Goal: Navigation & Orientation: Find specific page/section

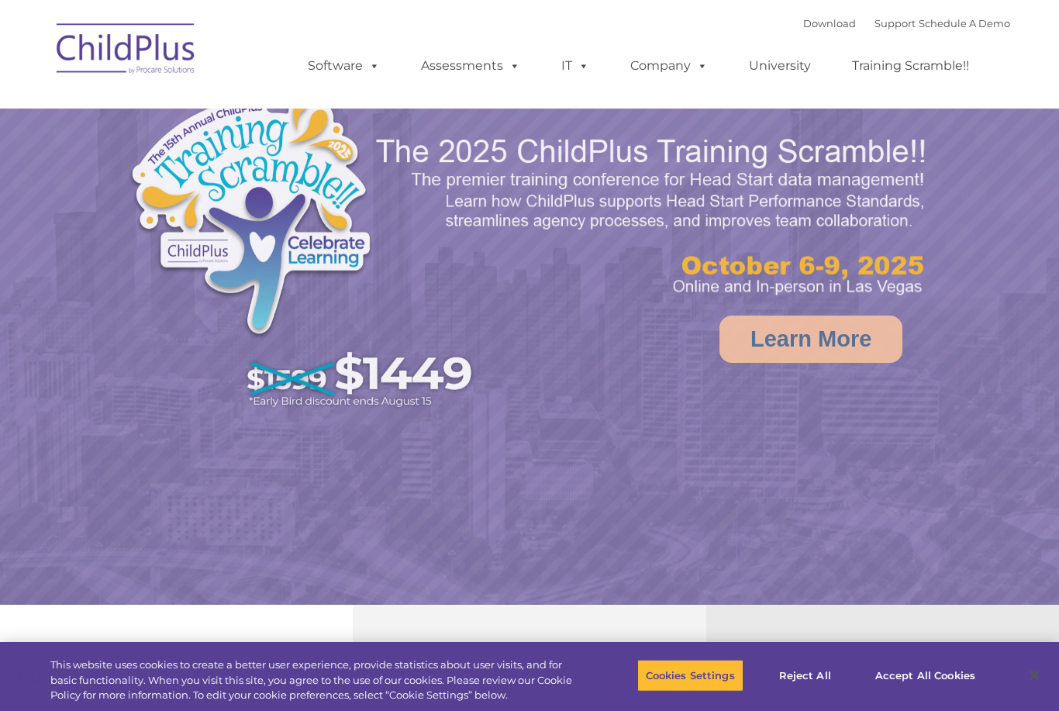
select select "MEDIUM"
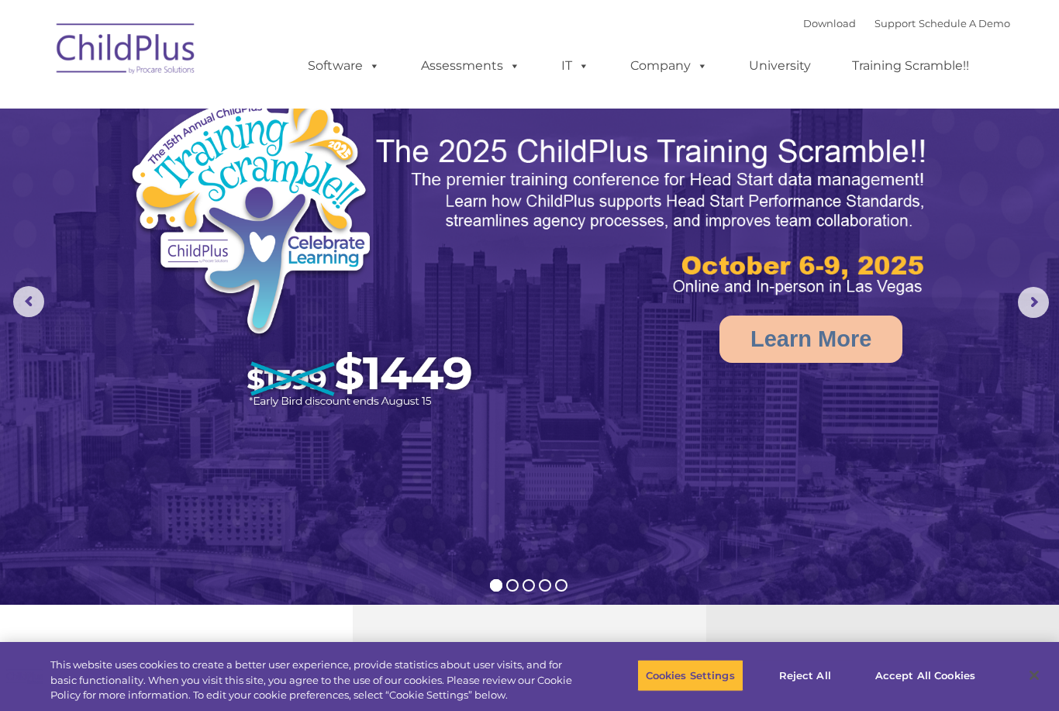
click at [1034, 293] on rs-arrow at bounding box center [1033, 302] width 31 height 31
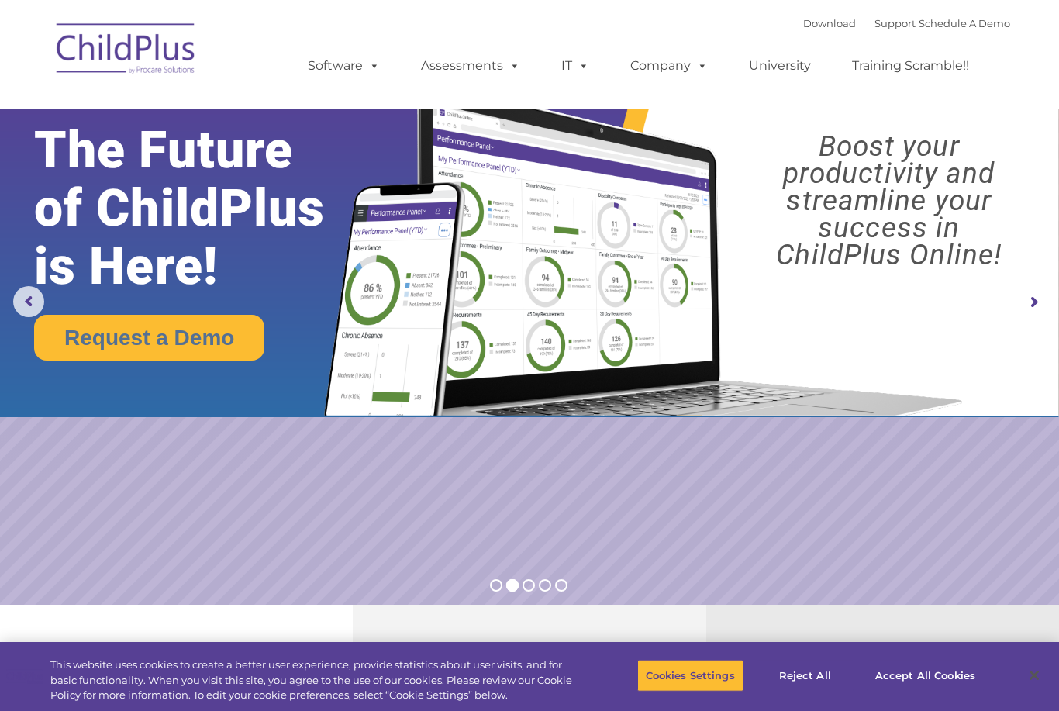
click at [1042, 300] on rs-arrow at bounding box center [1033, 302] width 31 height 31
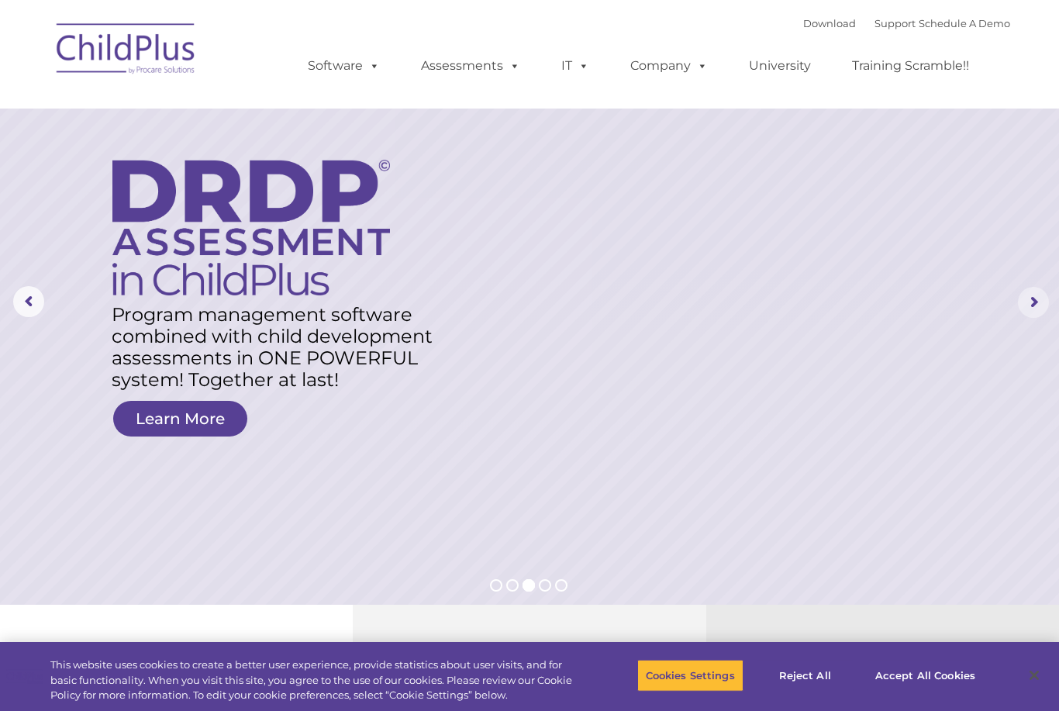
click at [1021, 308] on rs-arrow at bounding box center [1033, 302] width 31 height 31
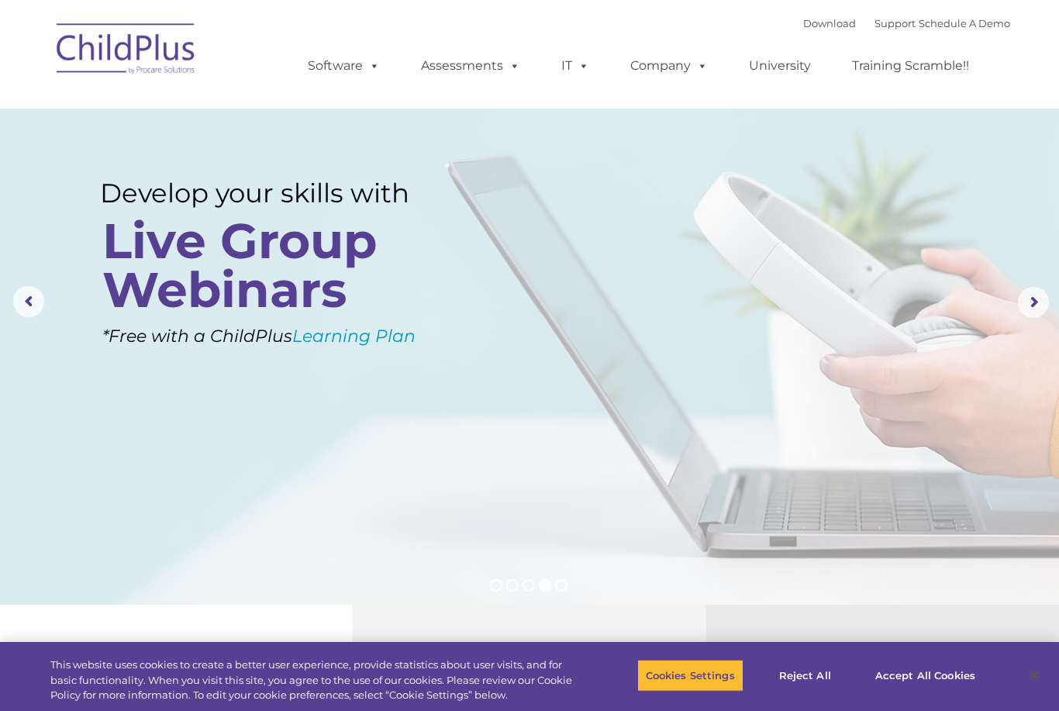
click at [1030, 300] on rs-arrow at bounding box center [1033, 302] width 31 height 31
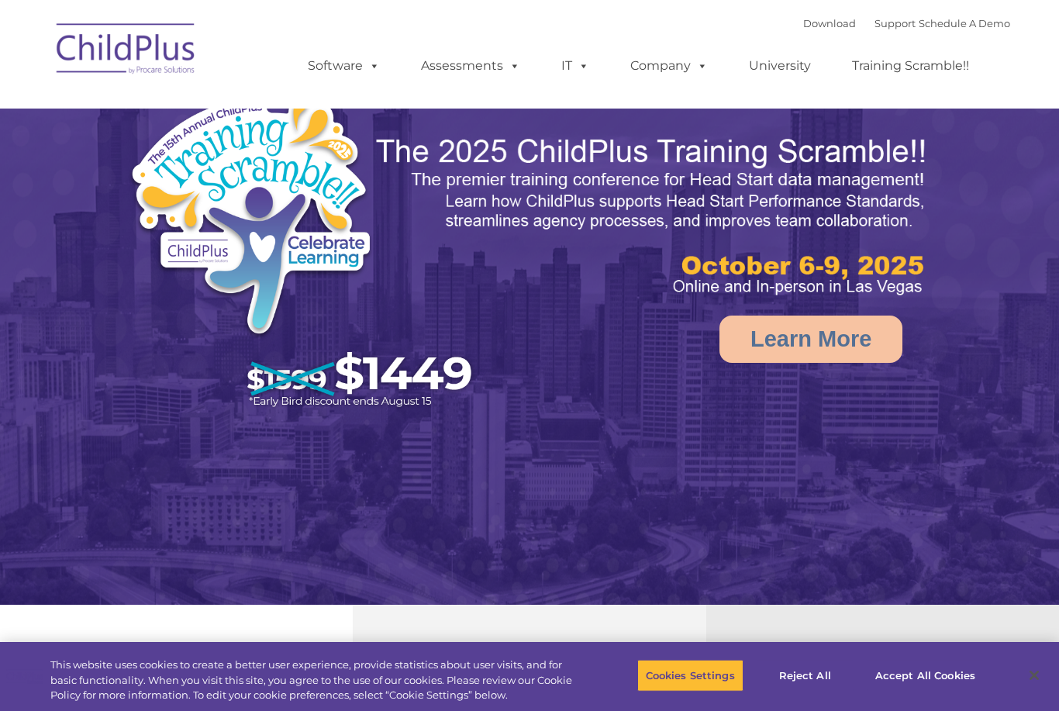
select select "MEDIUM"
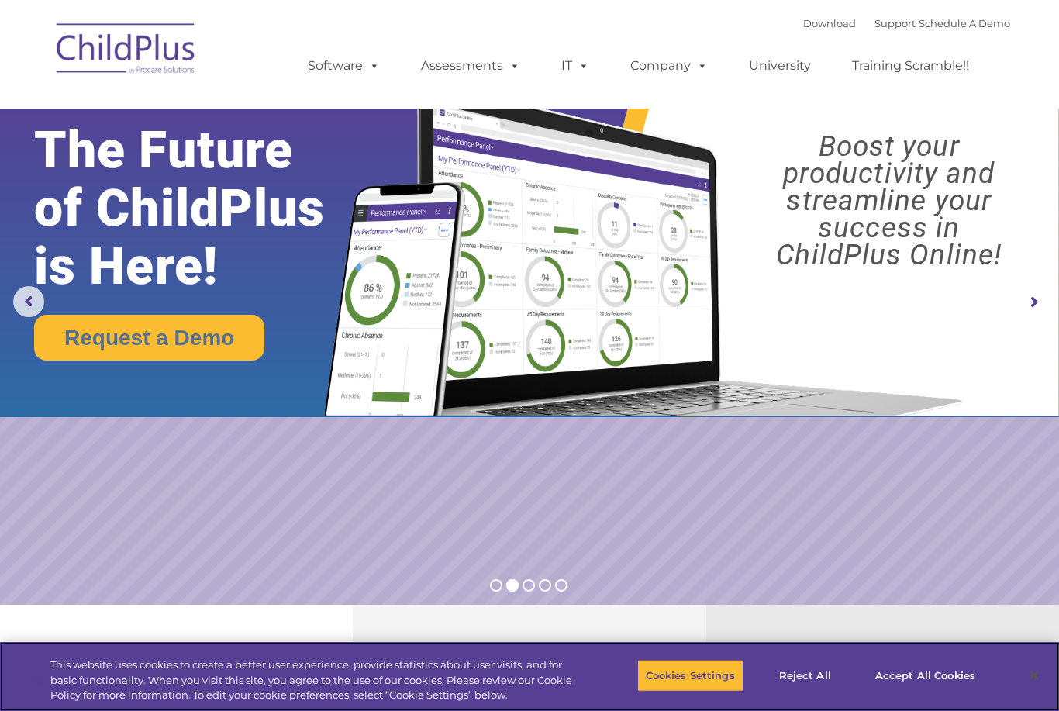
click at [910, 676] on button "Accept All Cookies" at bounding box center [925, 675] width 117 height 33
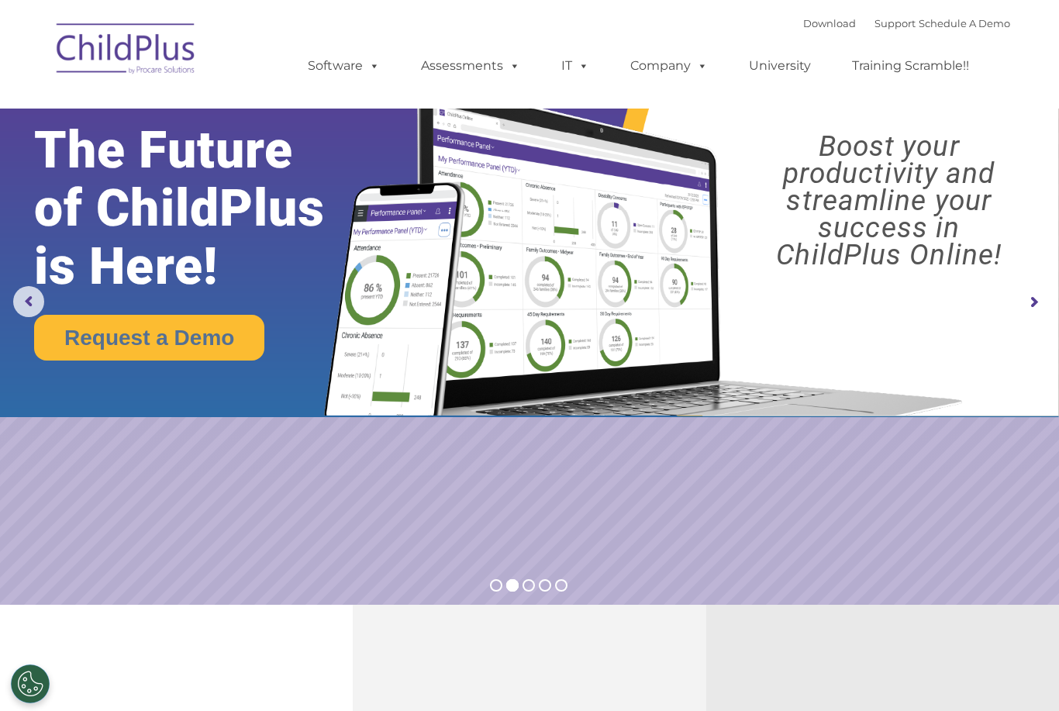
click at [360, 67] on link "Software" at bounding box center [343, 65] width 103 height 31
click at [449, 429] on rs-slide "Request a Demo The Future of ChildPlus is Here! Boost your productivity and str…" at bounding box center [529, 302] width 1059 height 605
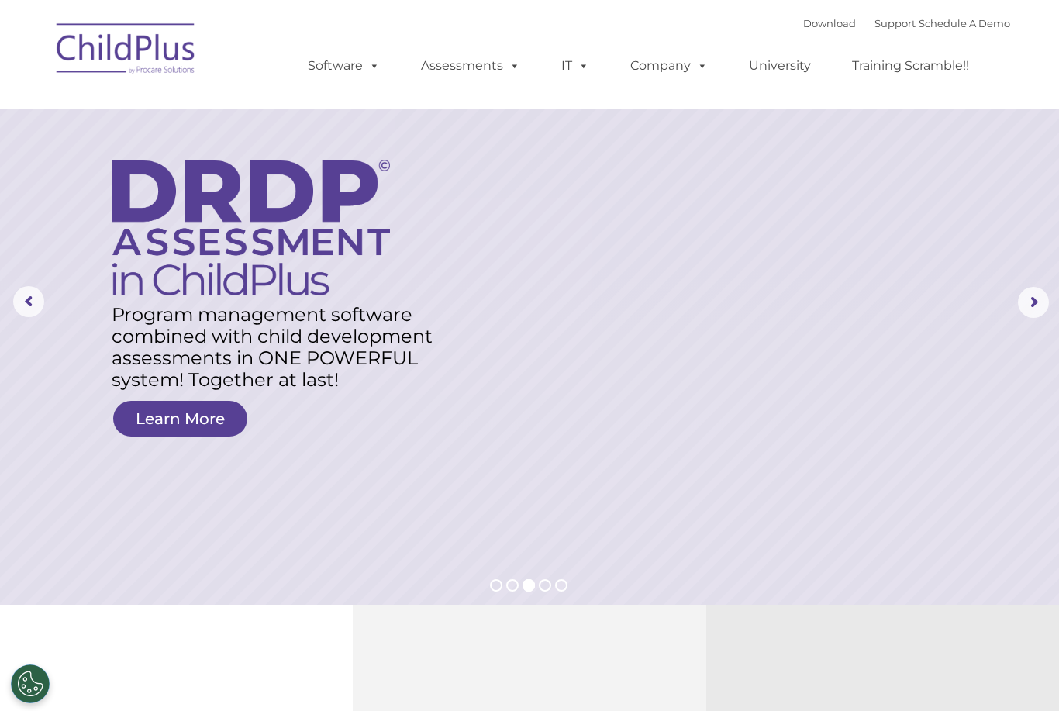
click at [991, 29] on link "Schedule A Demo" at bounding box center [964, 23] width 91 height 12
click at [874, 21] on link "Support" at bounding box center [894, 23] width 41 height 12
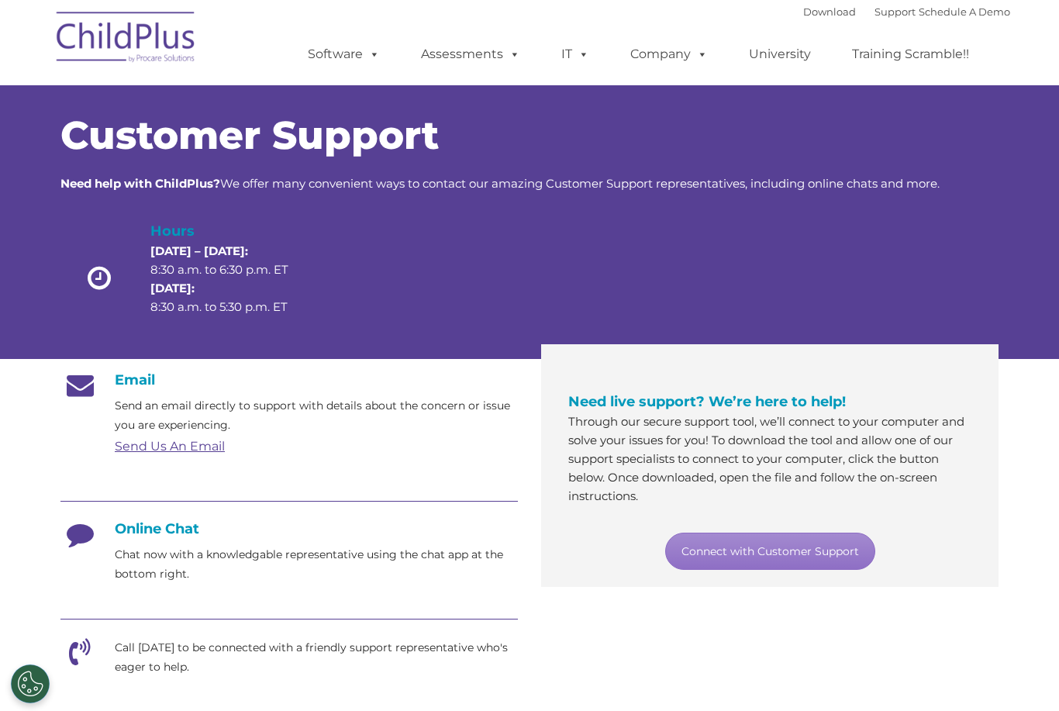
click at [803, 16] on link "Download" at bounding box center [829, 11] width 53 height 12
click at [365, 55] on span at bounding box center [371, 54] width 17 height 15
click at [459, 336] on div at bounding box center [420, 281] width 188 height 123
